Goal: Task Accomplishment & Management: Manage account settings

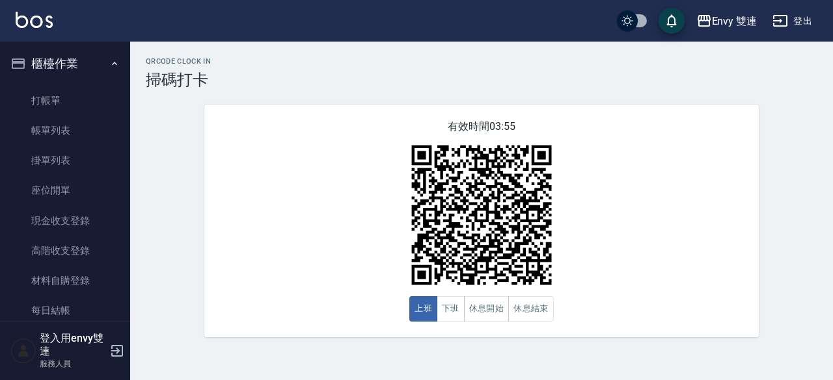
scroll to position [87, 0]
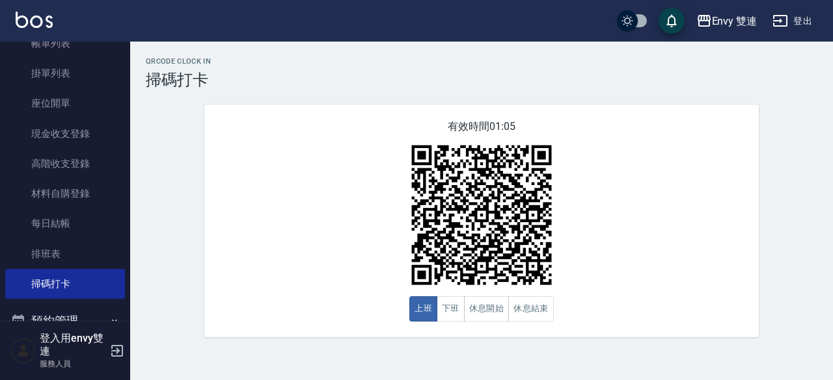
click at [180, 341] on div "QRcode Clock In 掃碼打卡 有效時間 01:05 上班 下班 休息開始 休息結束" at bounding box center [481, 198] width 702 height 312
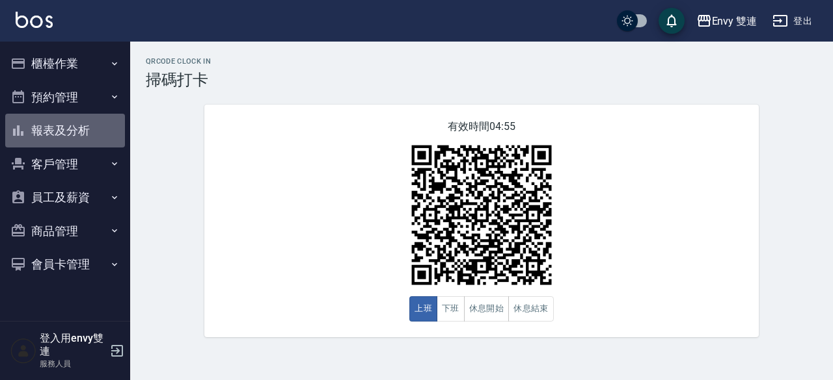
click at [69, 136] on button "報表及分析" at bounding box center [65, 131] width 120 height 34
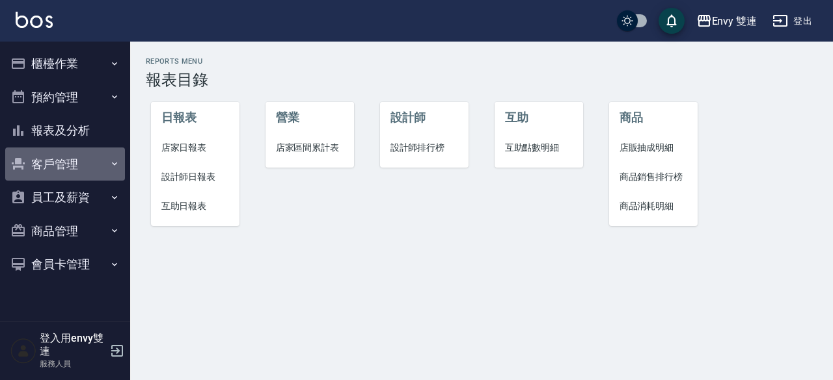
click at [60, 167] on button "客戶管理" at bounding box center [65, 165] width 120 height 34
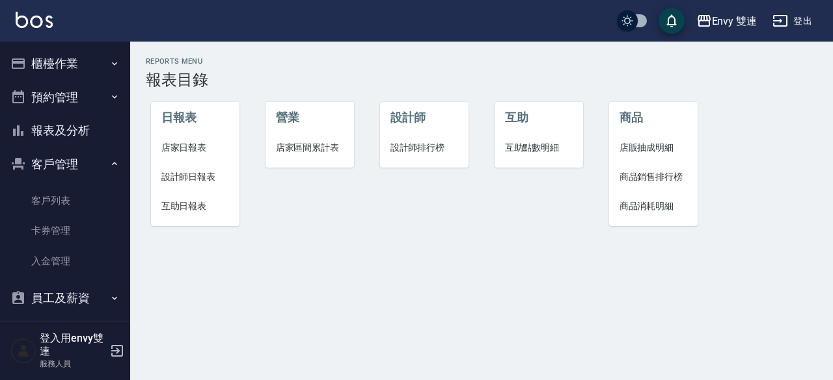
scroll to position [75, 0]
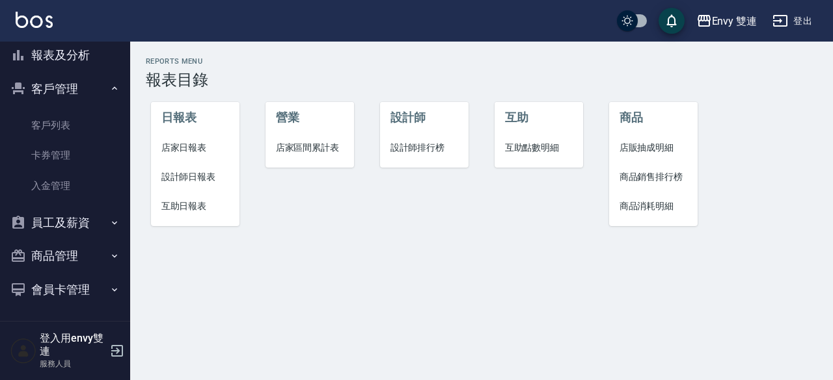
click at [64, 229] on button "員工及薪資" at bounding box center [65, 223] width 120 height 34
click at [57, 258] on link "全店打卡記錄" at bounding box center [65, 260] width 120 height 30
